Goal: Check status: Check status

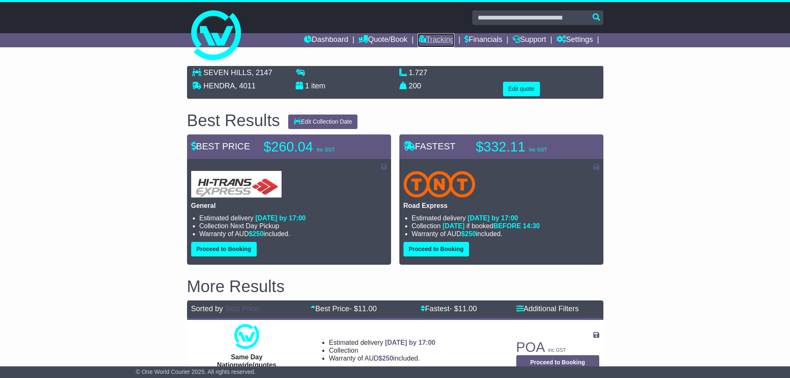
click at [436, 38] on link "Tracking" at bounding box center [436, 40] width 37 height 14
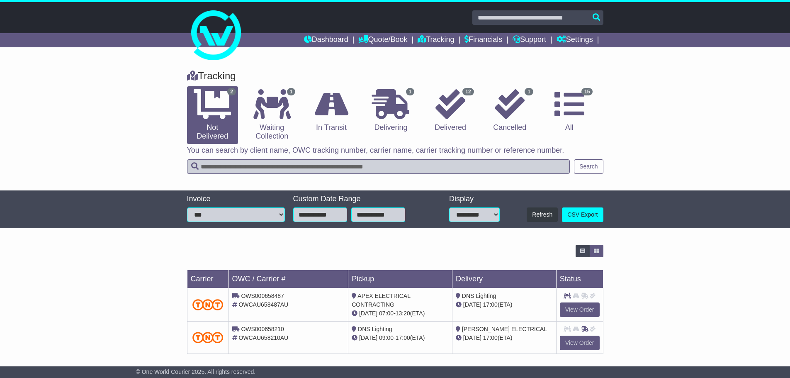
scroll to position [5, 0]
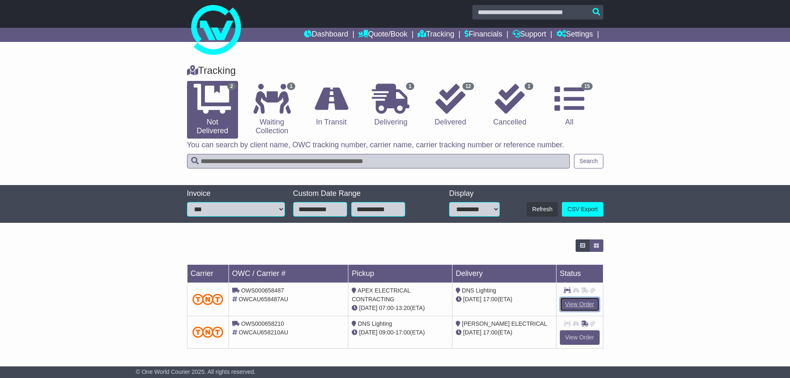
click at [579, 303] on link "View Order" at bounding box center [580, 304] width 40 height 15
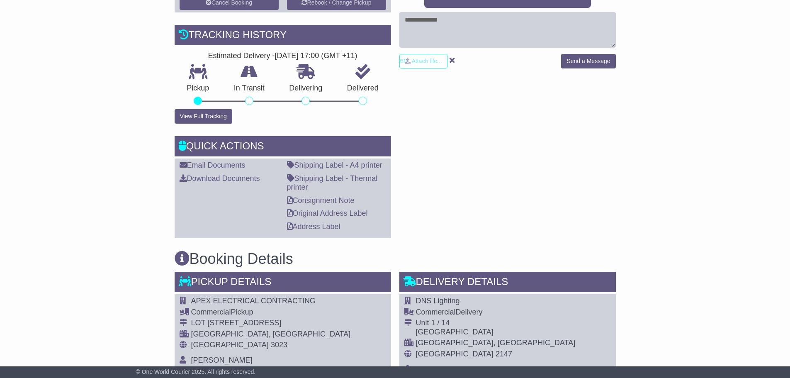
scroll to position [290, 0]
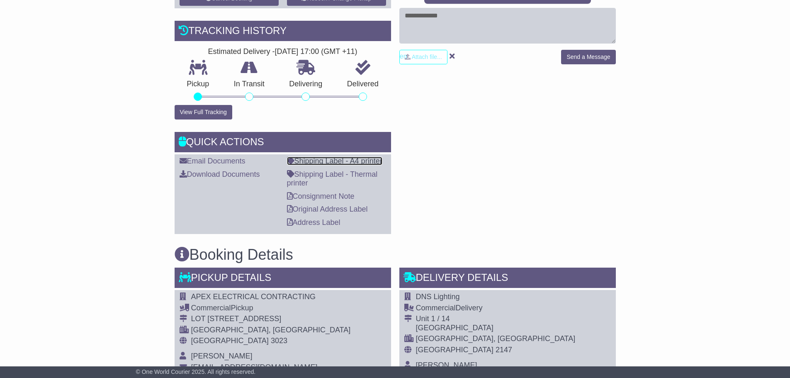
click at [333, 160] on link "Shipping Label - A4 printer" at bounding box center [334, 161] width 95 height 8
